Goal: Check status: Check status

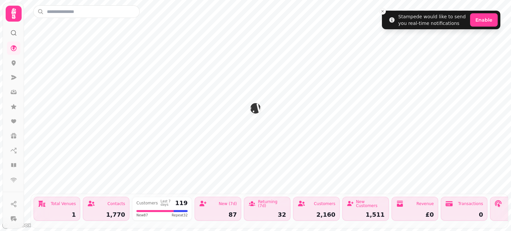
click at [15, 18] on icon at bounding box center [13, 13] width 5 height 11
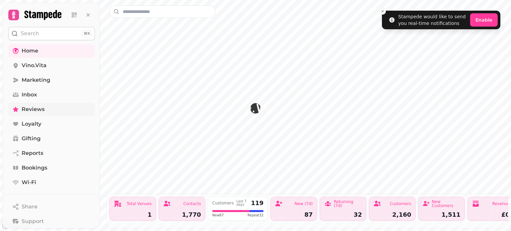
click at [38, 110] on span "Reviews" at bounding box center [33, 110] width 23 height 8
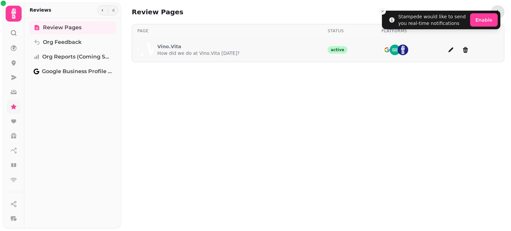
click at [214, 50] on p "How did we do at Vino.Vita [DATE]?" at bounding box center [198, 53] width 82 height 7
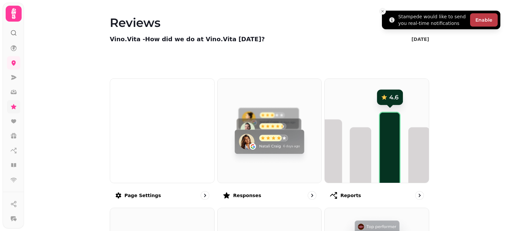
click at [382, 11] on line "Close toast" at bounding box center [383, 11] width 2 height 2
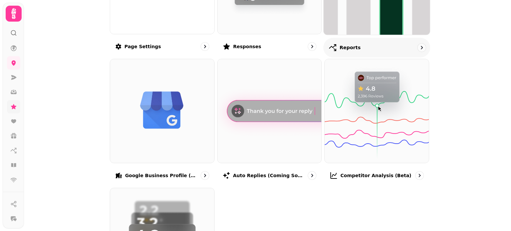
scroll to position [149, 0]
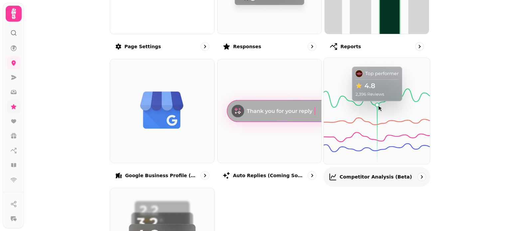
click at [369, 133] on img at bounding box center [377, 111] width 117 height 117
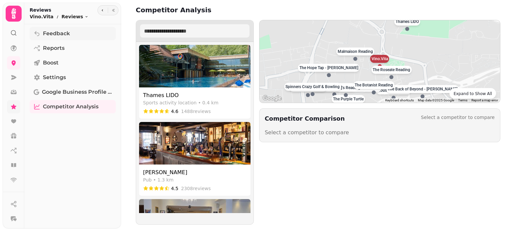
click at [61, 33] on span "Feedback" at bounding box center [56, 34] width 27 height 8
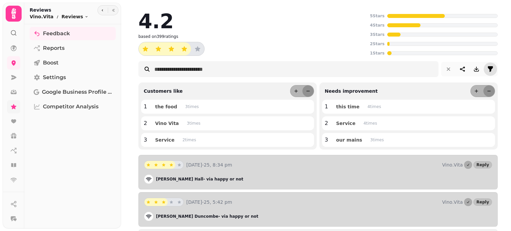
click at [487, 67] on icon "filter" at bounding box center [490, 69] width 7 height 7
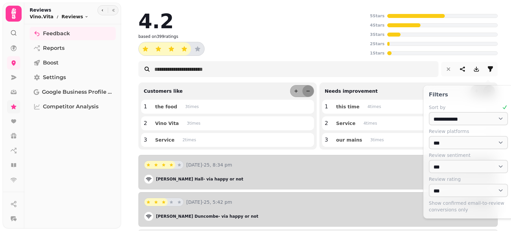
click at [296, 45] on div "4.2 based on 399 ratings" at bounding box center [252, 33] width 229 height 45
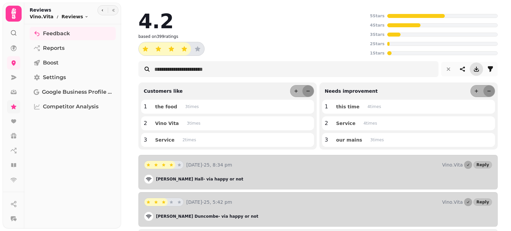
click at [473, 68] on icon "download" at bounding box center [476, 69] width 7 height 7
click at [65, 53] on link "Reports" at bounding box center [73, 48] width 86 height 13
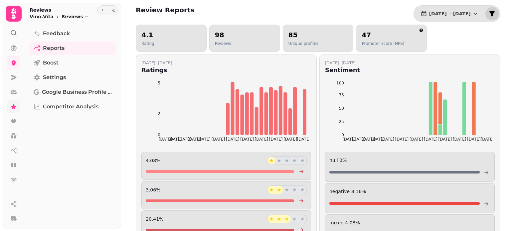
click at [489, 15] on icon "Filter options" at bounding box center [492, 13] width 7 height 7
select select "***"
click at [359, 13] on div "Review Reports [DATE] — [DATE]" at bounding box center [318, 13] width 365 height 17
click at [421, 10] on button "[DATE] — [DATE]" at bounding box center [449, 13] width 69 height 13
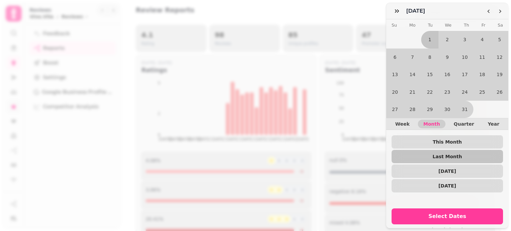
click at [240, 77] on div "July [DATE] Mo Tu We Th Fr Sa 1 2 3 4 5 6 7 8 9 10 11 12 13 14 15 16 17 18 19 2…" at bounding box center [255, 121] width 511 height 221
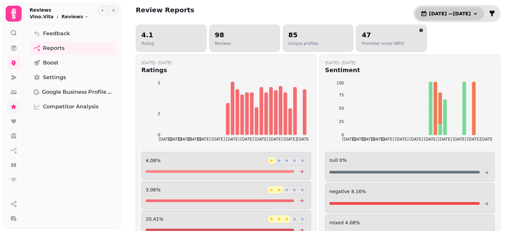
click at [459, 16] on span "[DATE] — [DATE]" at bounding box center [450, 13] width 42 height 5
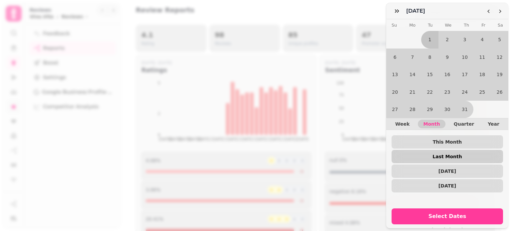
click at [443, 154] on span "Last Month" at bounding box center [447, 156] width 101 height 5
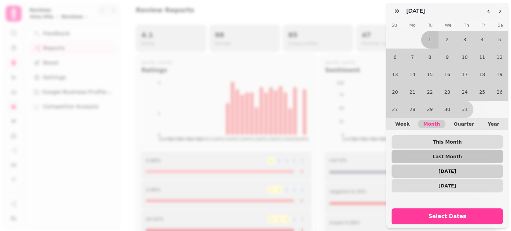
click at [443, 169] on span "[DATE]" at bounding box center [447, 171] width 101 height 5
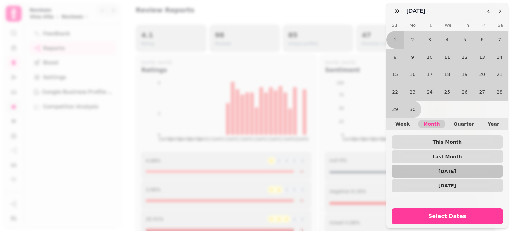
scroll to position [9, 0]
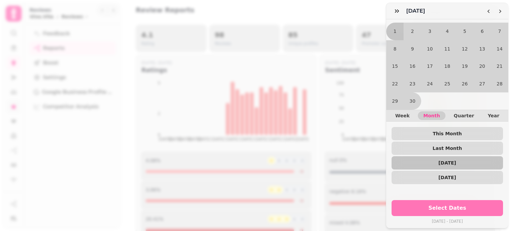
click at [442, 206] on span "Select Dates" at bounding box center [448, 208] width 96 height 5
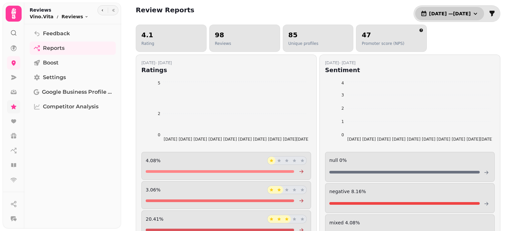
click at [447, 20] on button "[DATE] — [DATE]" at bounding box center [449, 13] width 69 height 13
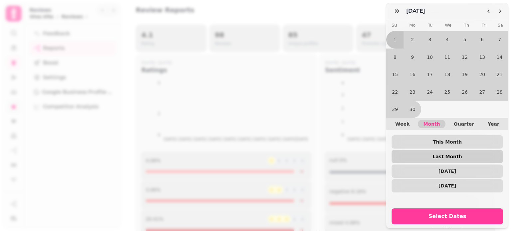
click at [449, 154] on span "Last Month" at bounding box center [447, 156] width 101 height 5
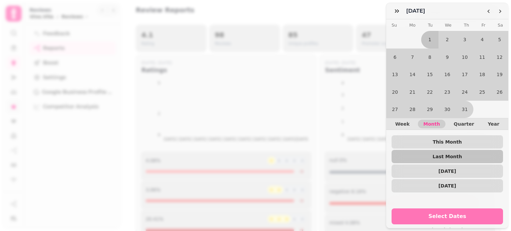
click at [443, 214] on span "Select Dates" at bounding box center [448, 216] width 96 height 5
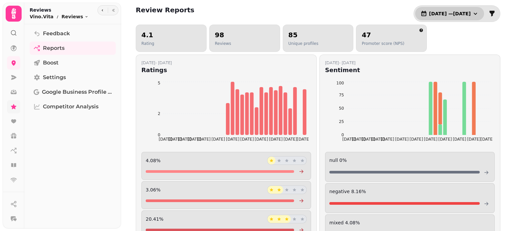
click at [472, 11] on icon "button" at bounding box center [475, 13] width 7 height 7
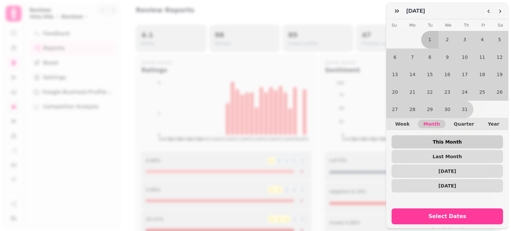
click at [447, 141] on button "This Month" at bounding box center [448, 141] width 112 height 13
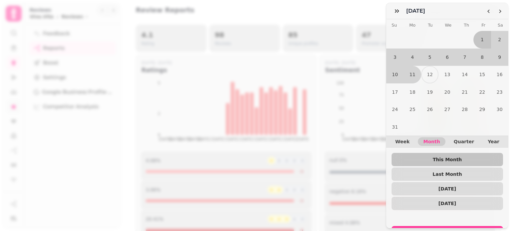
scroll to position [26, 0]
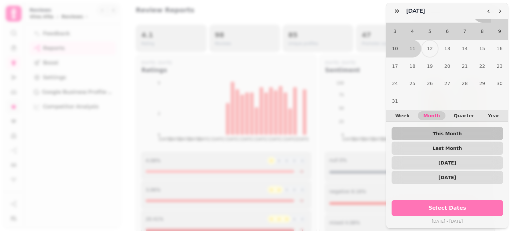
click at [443, 206] on span "Select Dates" at bounding box center [448, 208] width 96 height 5
